Goal: Browse casually

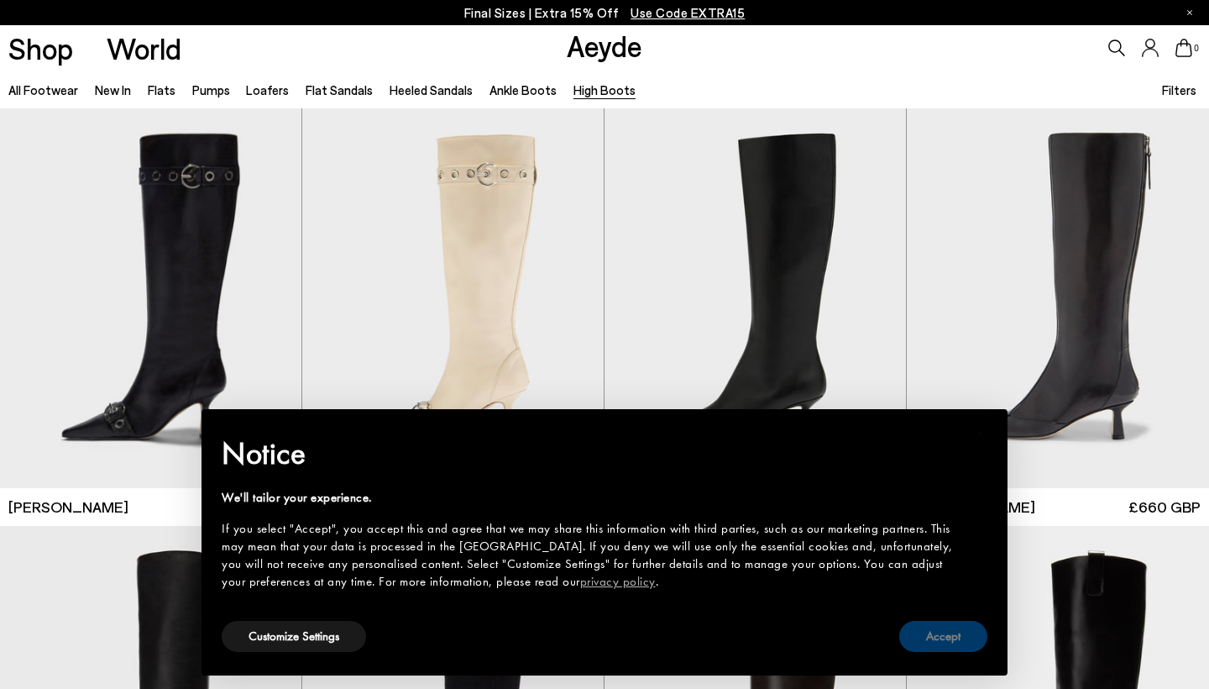
click at [917, 637] on button "Accept" at bounding box center [943, 636] width 88 height 31
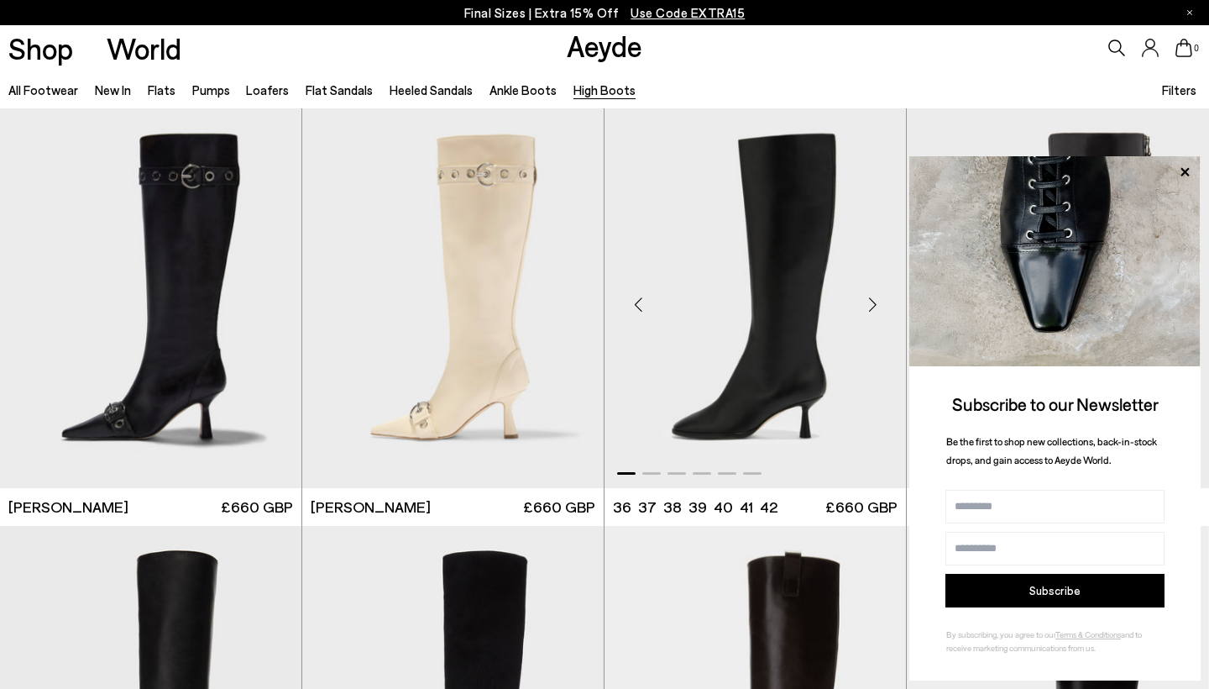
click at [841, 307] on img "1 / 6" at bounding box center [755, 297] width 301 height 379
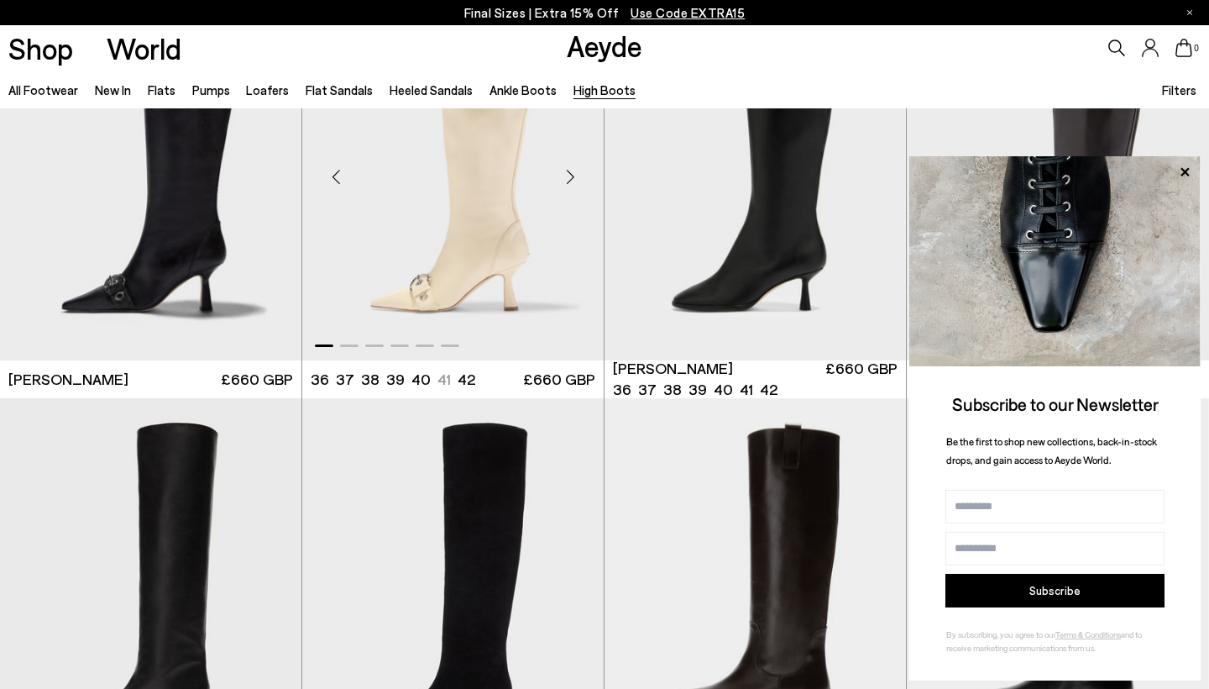
scroll to position [171, 0]
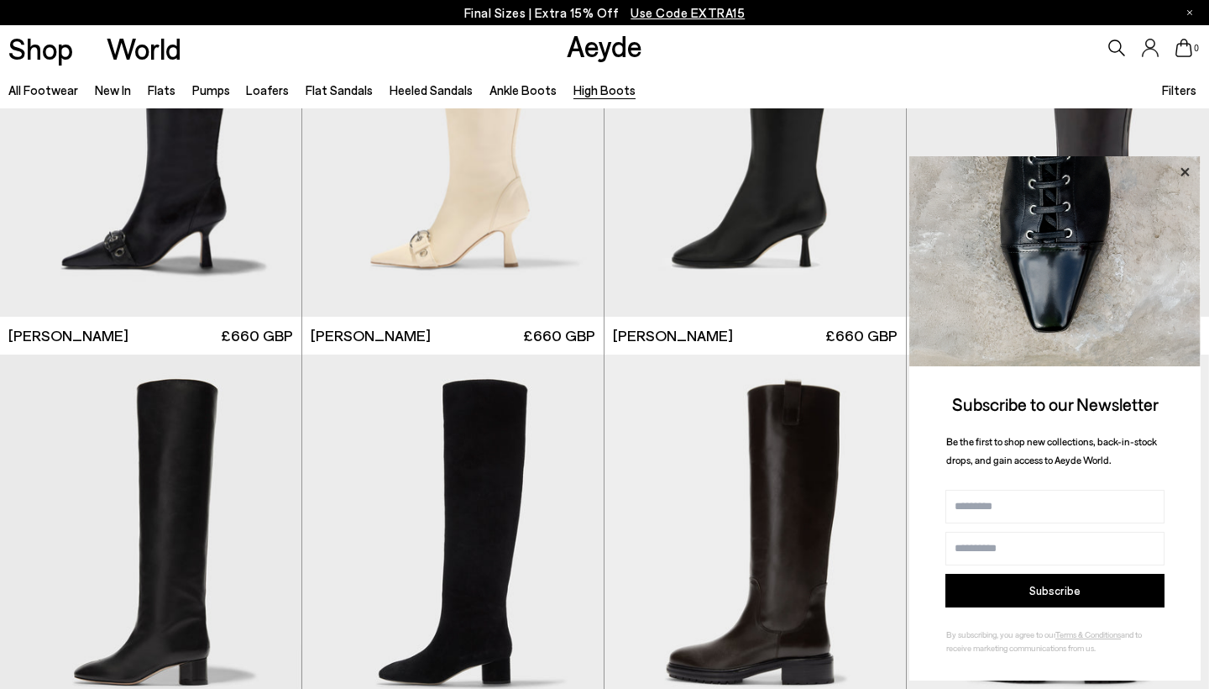
click at [1186, 176] on icon at bounding box center [1185, 172] width 22 height 22
click at [1188, 176] on icon at bounding box center [1185, 171] width 8 height 8
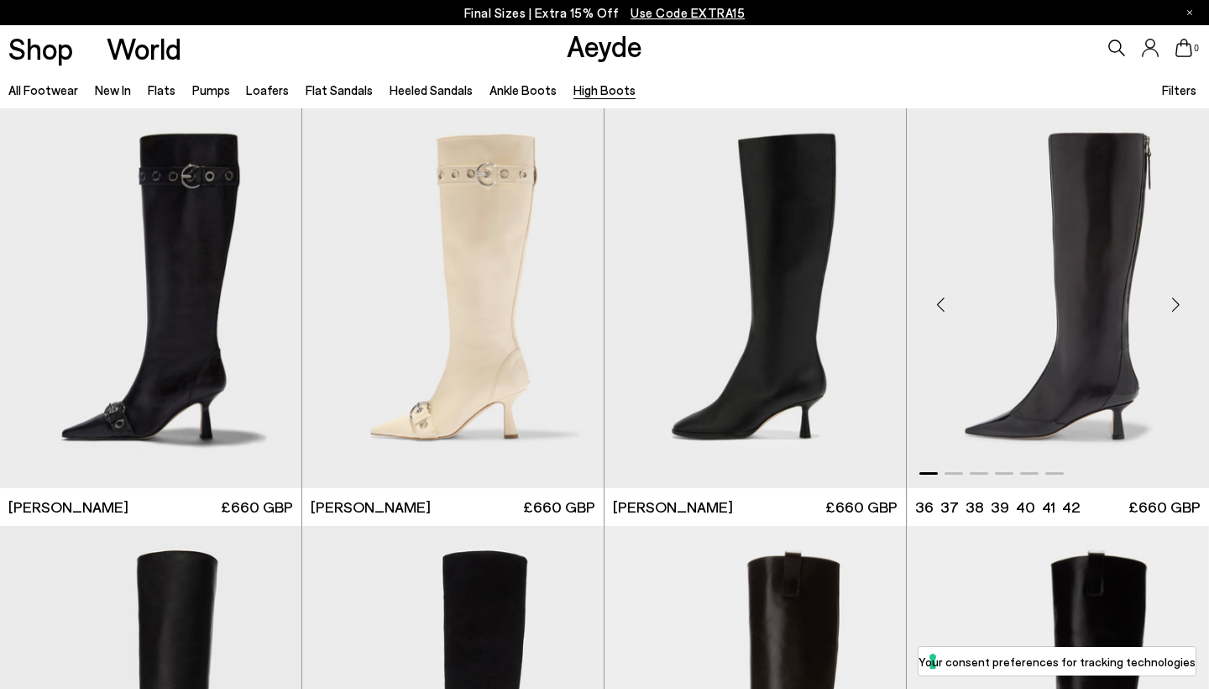
scroll to position [0, 0]
click at [1071, 319] on img "1 / 6" at bounding box center [1058, 297] width 302 height 379
